Goal: Information Seeking & Learning: Learn about a topic

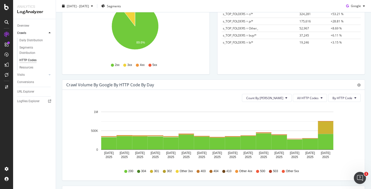
scroll to position [101, 0]
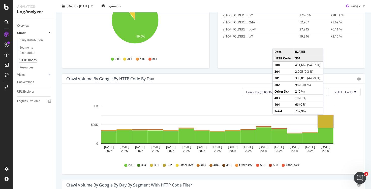
click at [325, 120] on rect "A chart." at bounding box center [325, 122] width 15 height 13
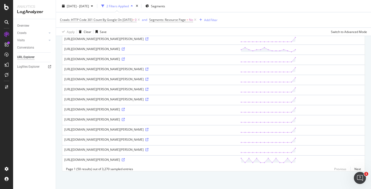
scroll to position [442, 0]
click at [355, 169] on link "Next" at bounding box center [356, 169] width 11 height 7
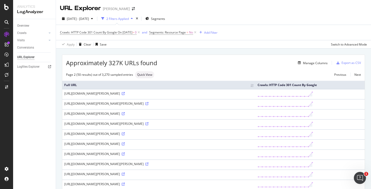
scroll to position [50, 0]
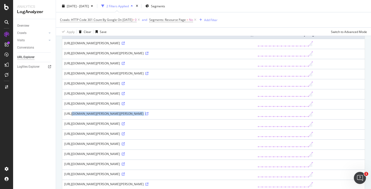
drag, startPoint x: 257, startPoint y: 117, endPoint x: 65, endPoint y: 117, distance: 192.0
click at [65, 116] on div "https://www.myer.com.au/b/Nicole%2520Alexander?gad_source=7&gad_campaignid=9937…" at bounding box center [158, 114] width 189 height 4
copy div "https://www.myer.com.au/b/Nicole%2520Alexander?gad_source=7&gad_campaignid=9937…"
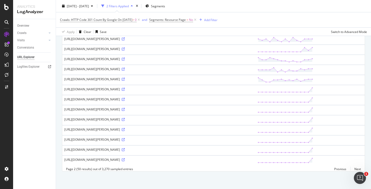
scroll to position [462, 0]
click at [351, 170] on link "Next" at bounding box center [356, 169] width 11 height 7
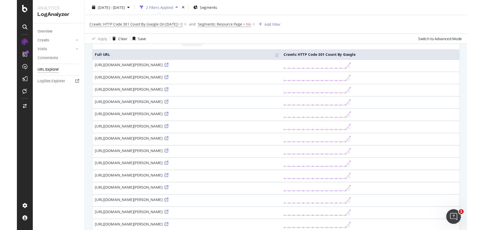
scroll to position [50, 0]
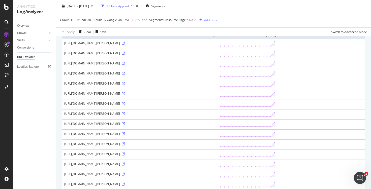
drag, startPoint x: 93, startPoint y: 156, endPoint x: 64, endPoint y: 149, distance: 30.0
click at [64, 130] on td "[URL][DOMAIN_NAME][PERSON_NAME]" at bounding box center [140, 125] width 156 height 10
copy div "[URL][DOMAIN_NAME][PERSON_NAME]"
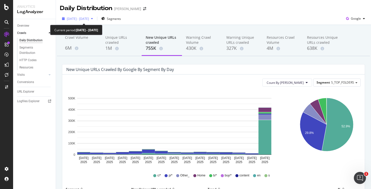
click at [95, 16] on div "[DATE] - [DATE]" at bounding box center [77, 19] width 35 height 8
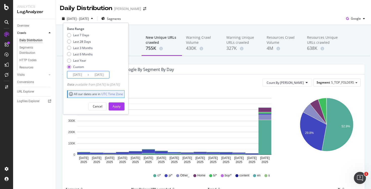
click at [95, 76] on input "[DATE]" at bounding box center [99, 74] width 20 height 7
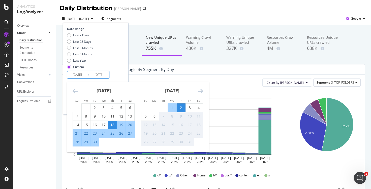
click at [113, 126] on div "18" at bounding box center [112, 125] width 9 height 5
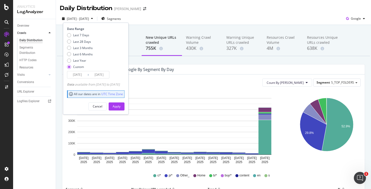
click at [99, 72] on input "[DATE]" at bounding box center [99, 74] width 20 height 7
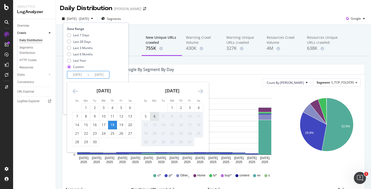
click at [154, 119] on div "6" at bounding box center [154, 117] width 9 height 8
type input "[DATE]"
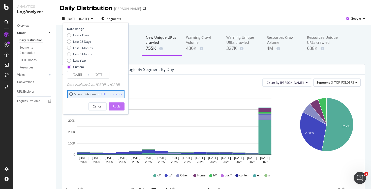
click at [121, 107] on div "Apply" at bounding box center [117, 106] width 8 height 4
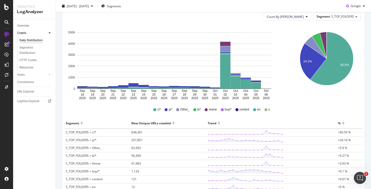
scroll to position [41, 0]
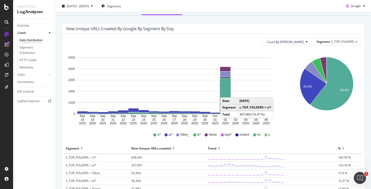
click at [226, 93] on rect "A chart." at bounding box center [225, 96] width 10 height 35
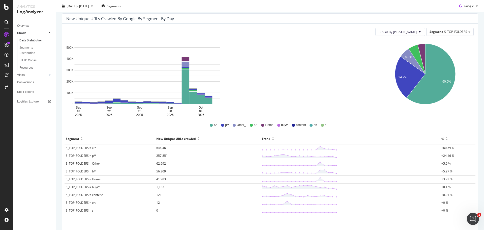
scroll to position [51, 0]
